Goal: Task Accomplishment & Management: Use online tool/utility

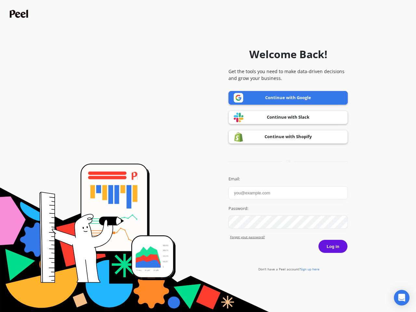
click at [401, 297] on icon "Open Intercom Messenger" at bounding box center [401, 297] width 7 height 8
